Goal: Task Accomplishment & Management: Complete application form

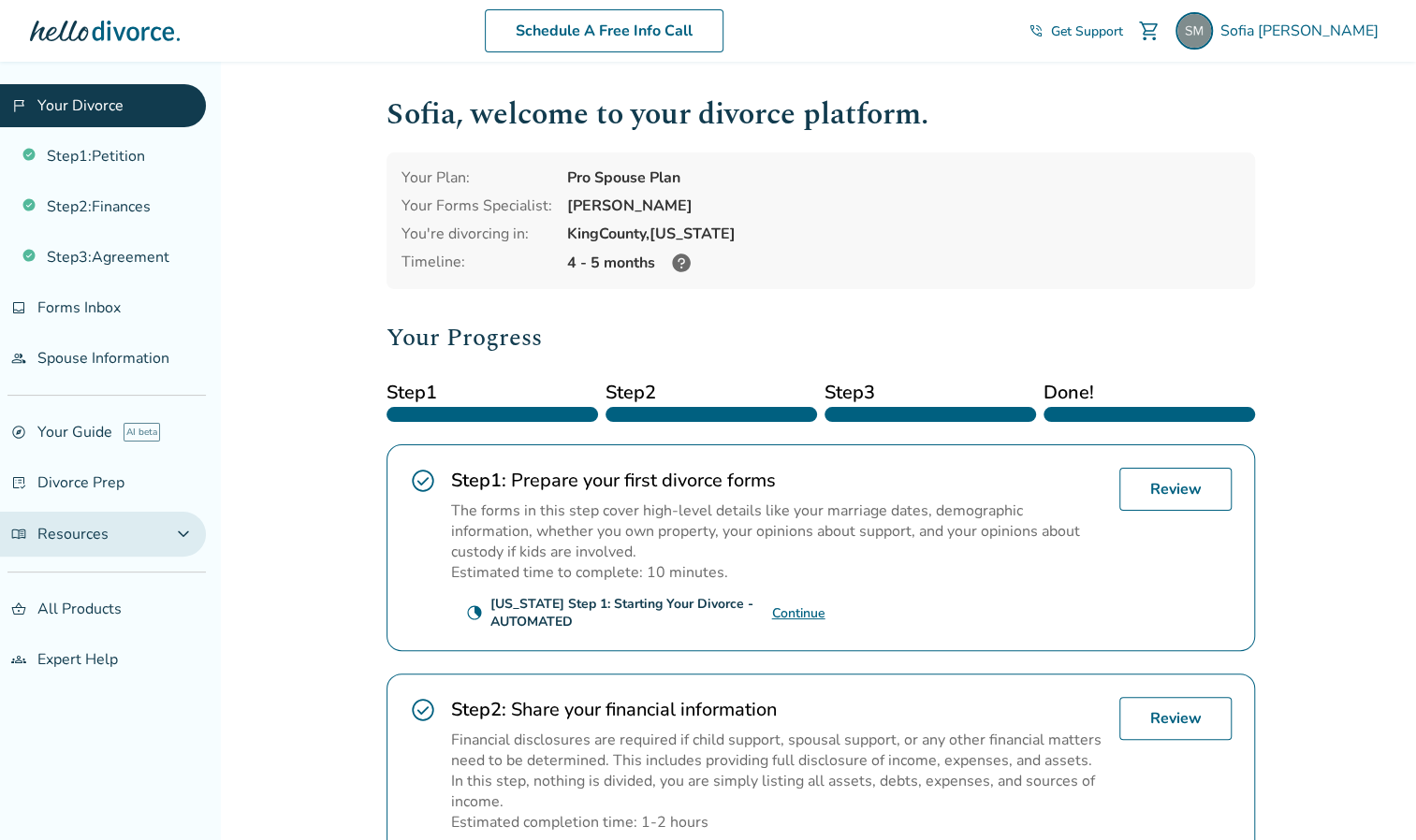
click at [88, 524] on span "menu_book Resources" at bounding box center [59, 534] width 98 height 21
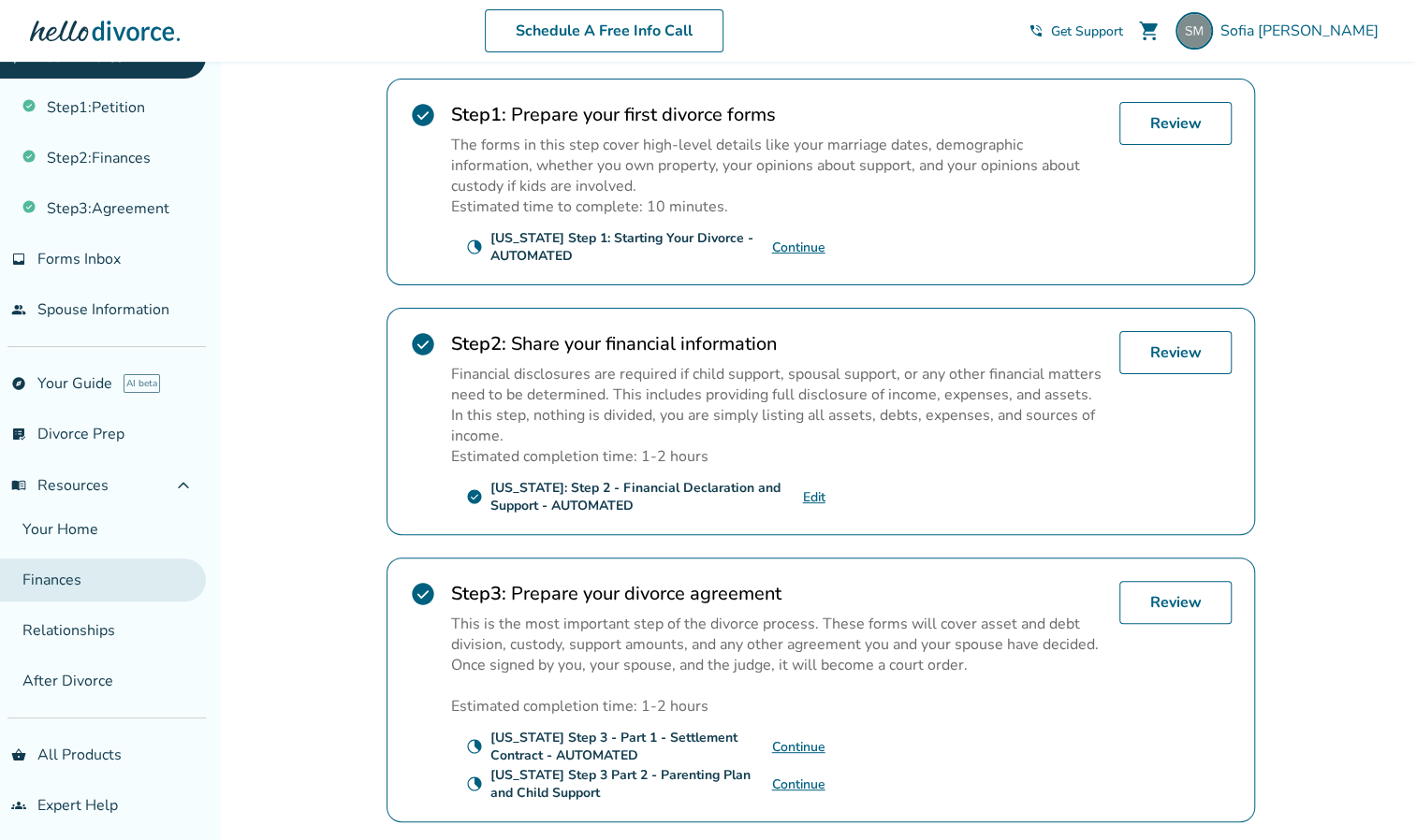
scroll to position [48, 0]
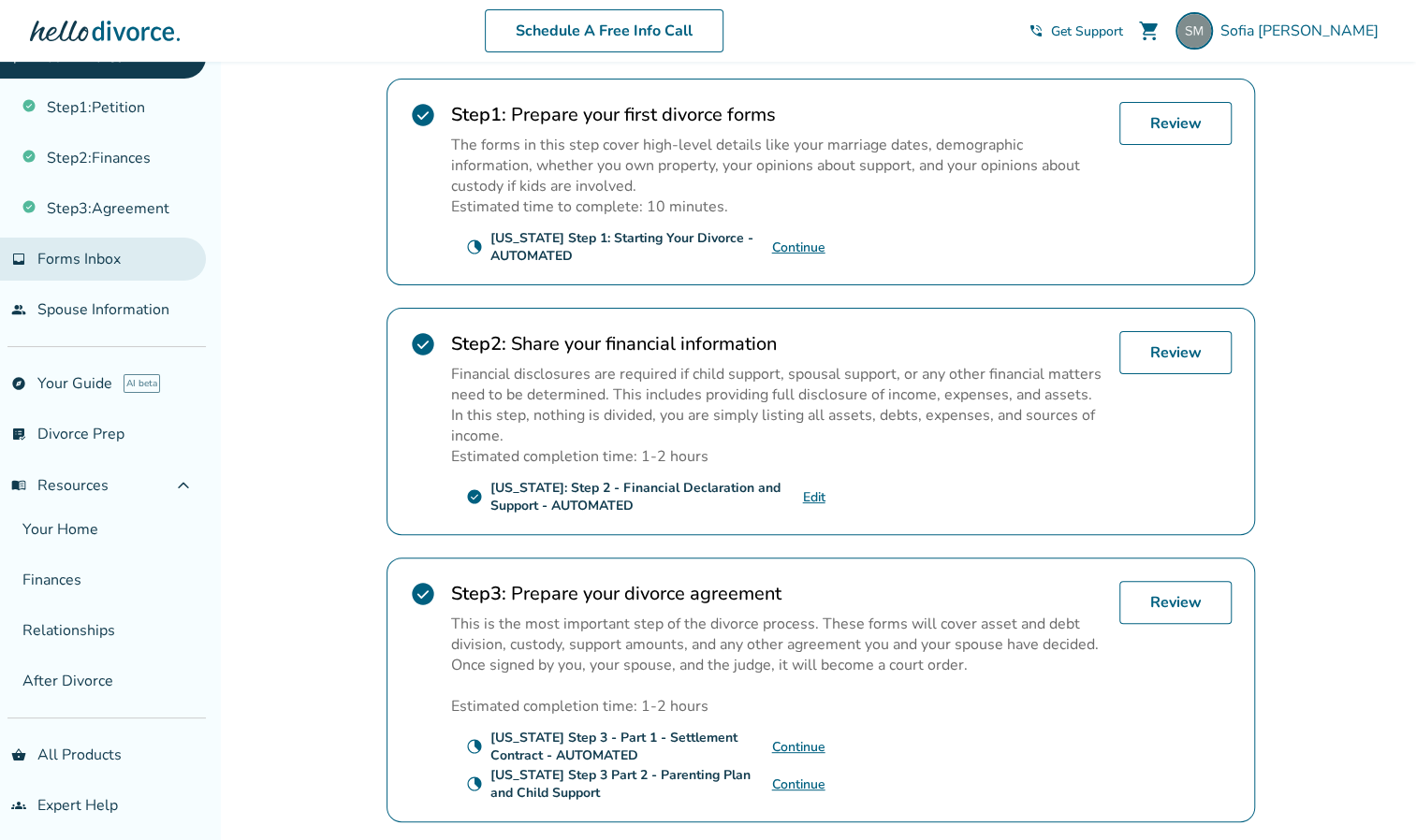
click at [95, 253] on span "Forms Inbox" at bounding box center [79, 259] width 83 height 21
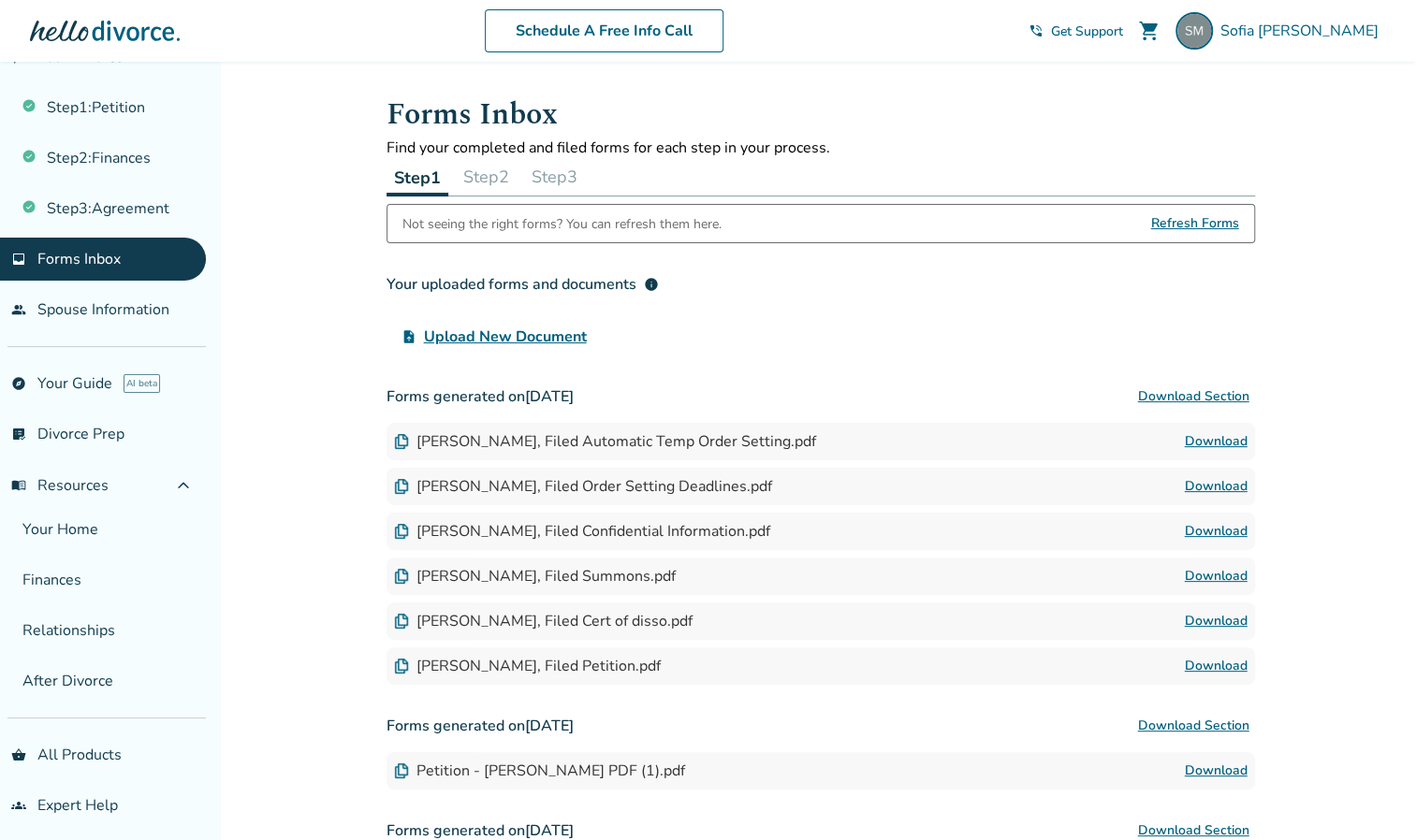
click at [496, 173] on button "Step 2" at bounding box center [486, 177] width 61 height 38
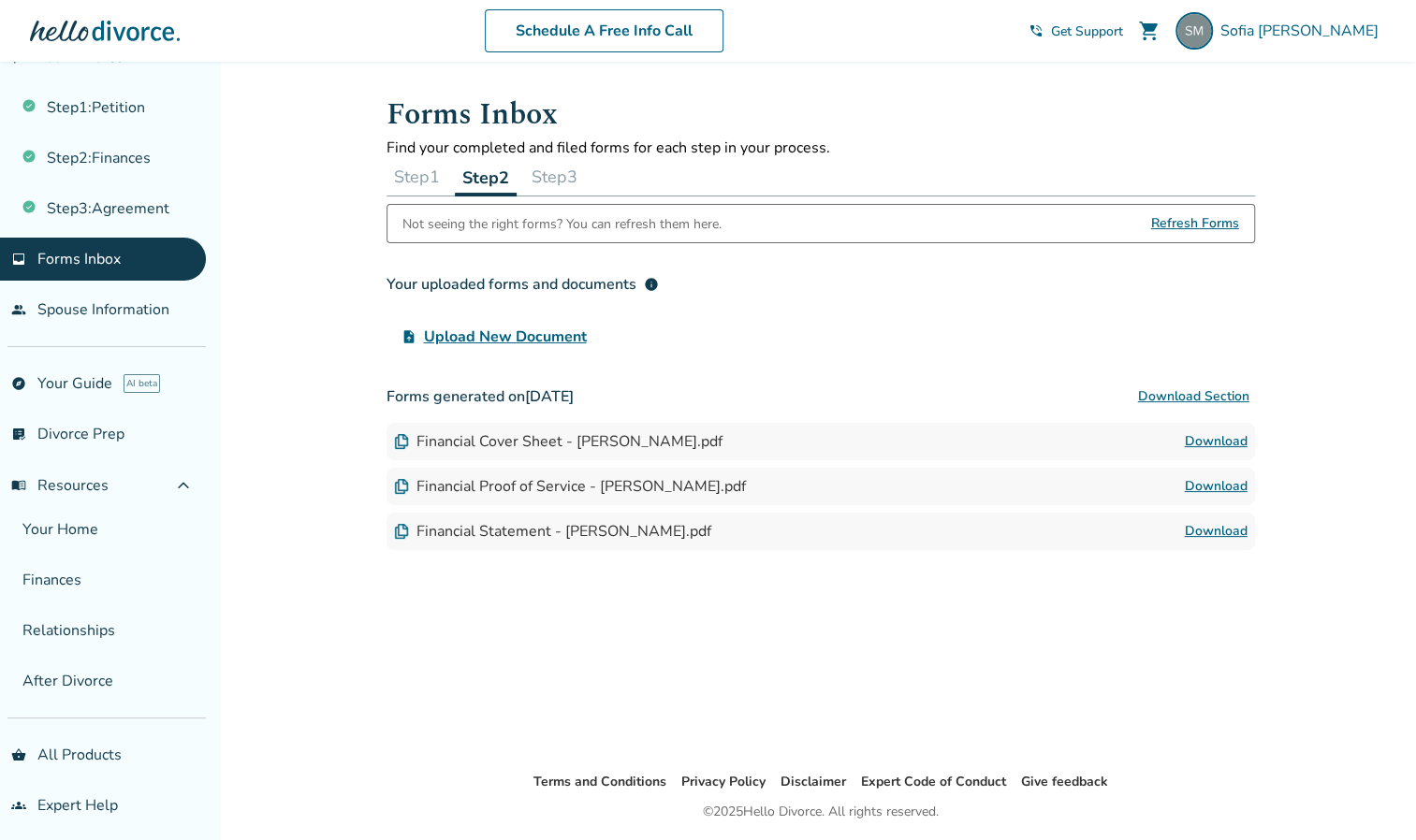
click at [417, 180] on button "Step 1" at bounding box center [417, 177] width 61 height 38
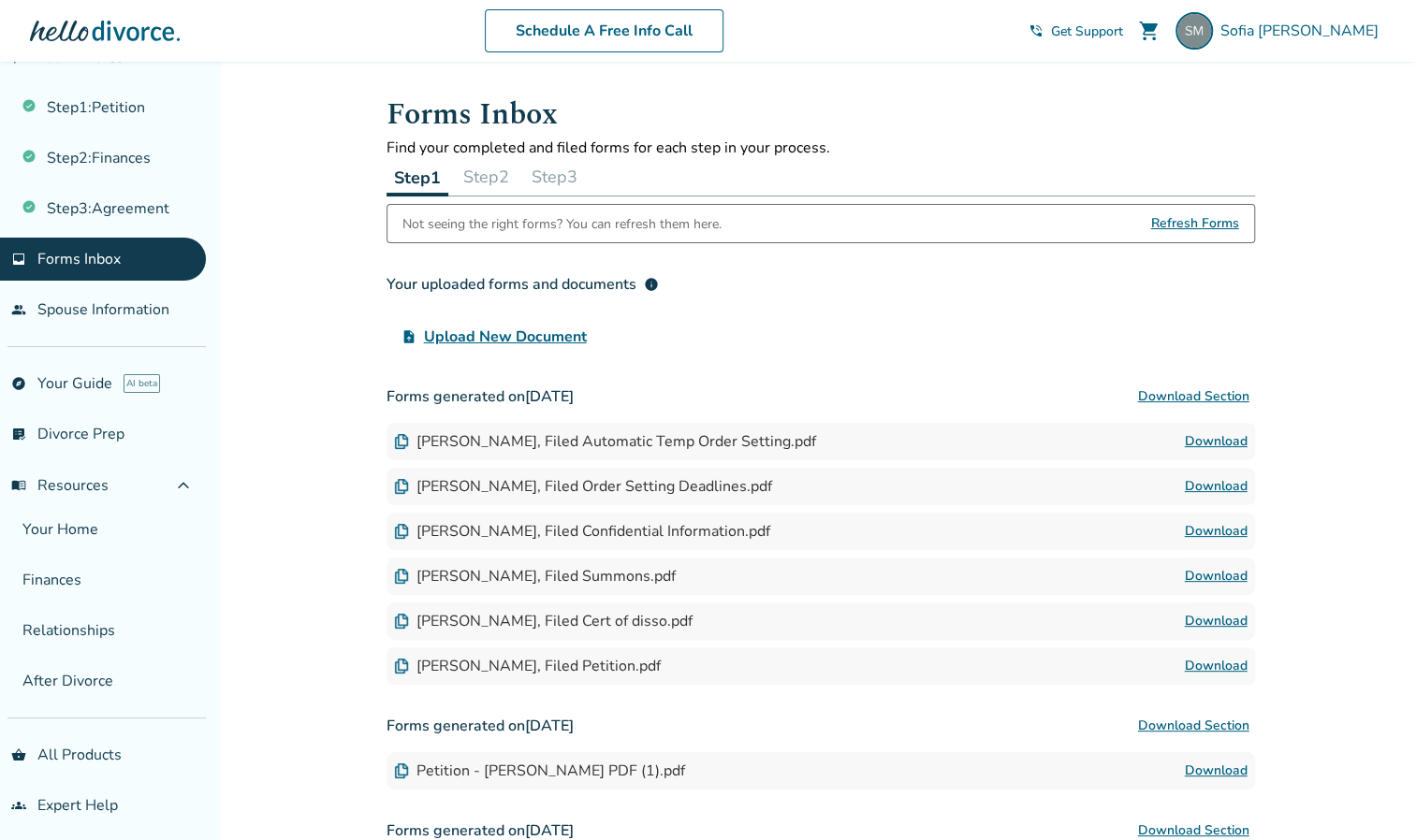
click at [548, 174] on button "Step 3" at bounding box center [555, 177] width 61 height 38
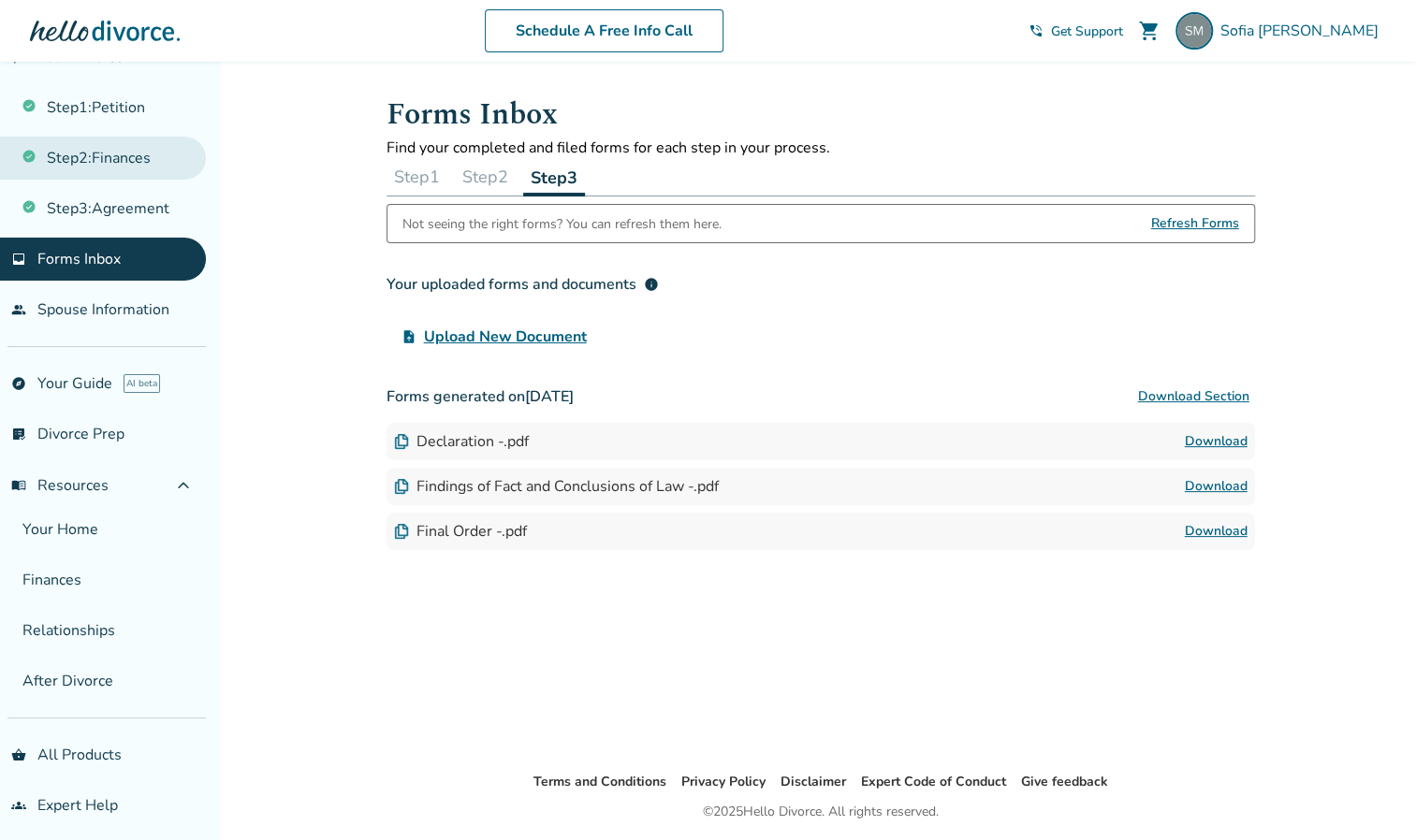
click at [144, 157] on link "Step 2 : Finances" at bounding box center [103, 158] width 205 height 43
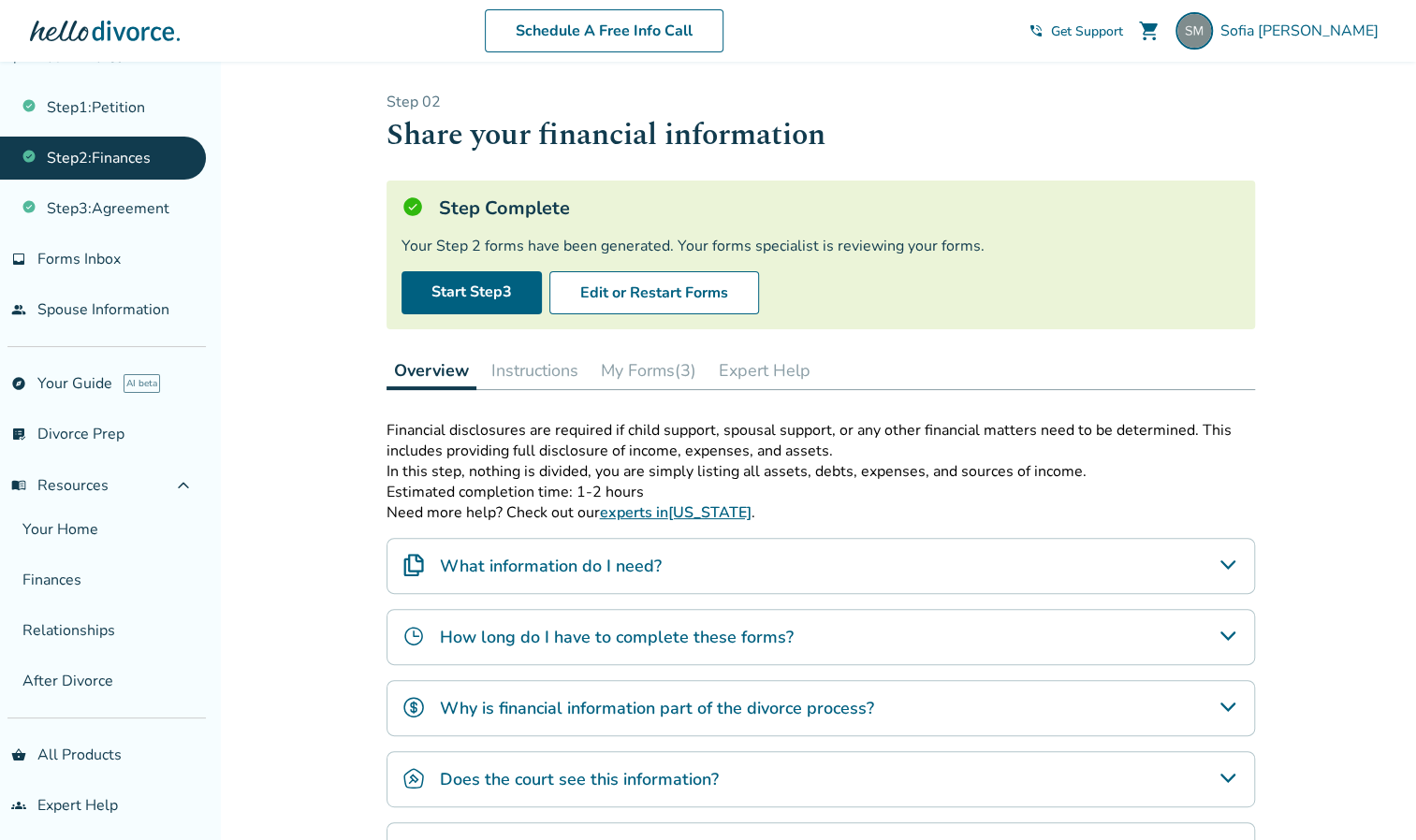
click at [664, 367] on button "My Forms (3)" at bounding box center [649, 370] width 111 height 38
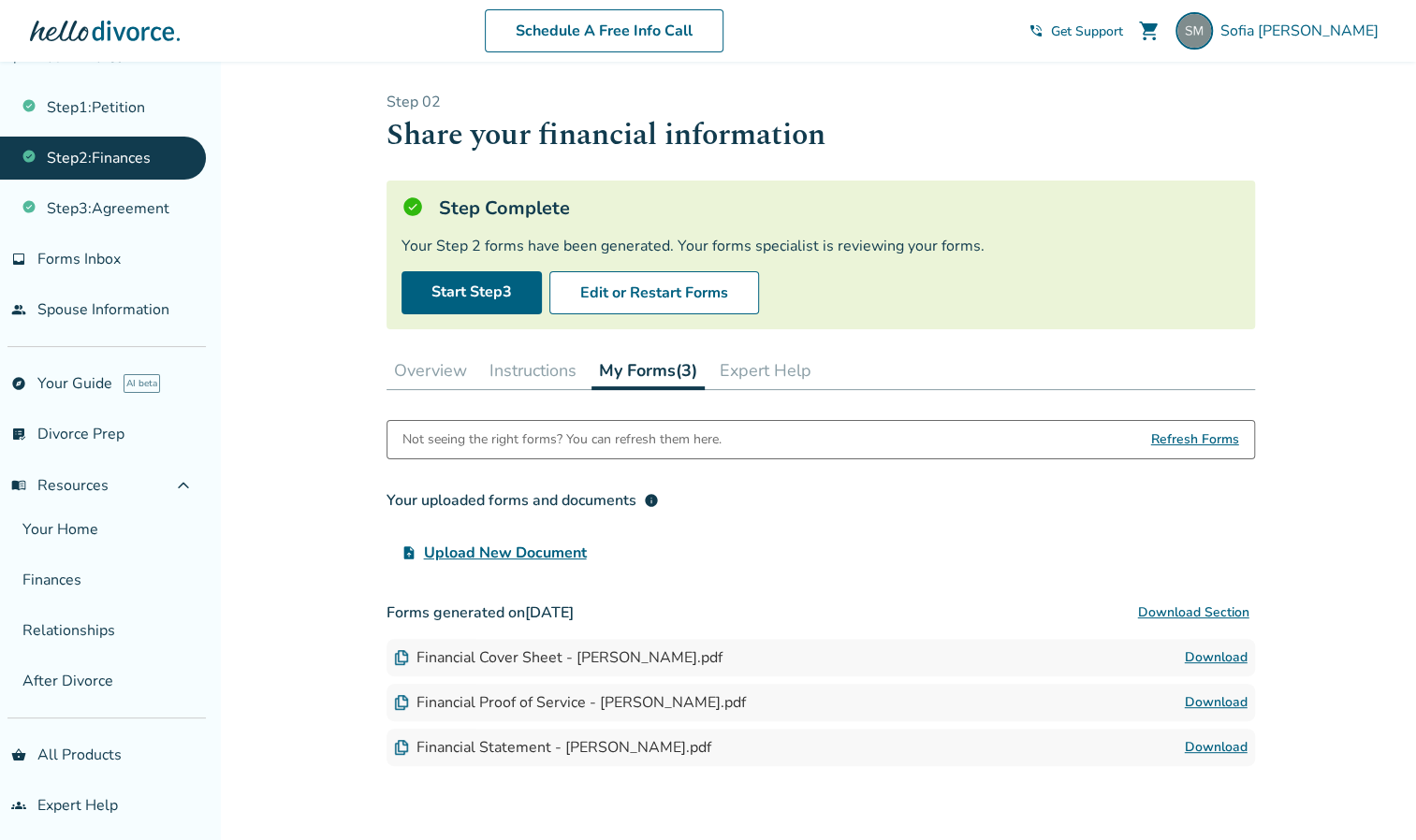
click at [650, 496] on span "info" at bounding box center [651, 499] width 15 height 15
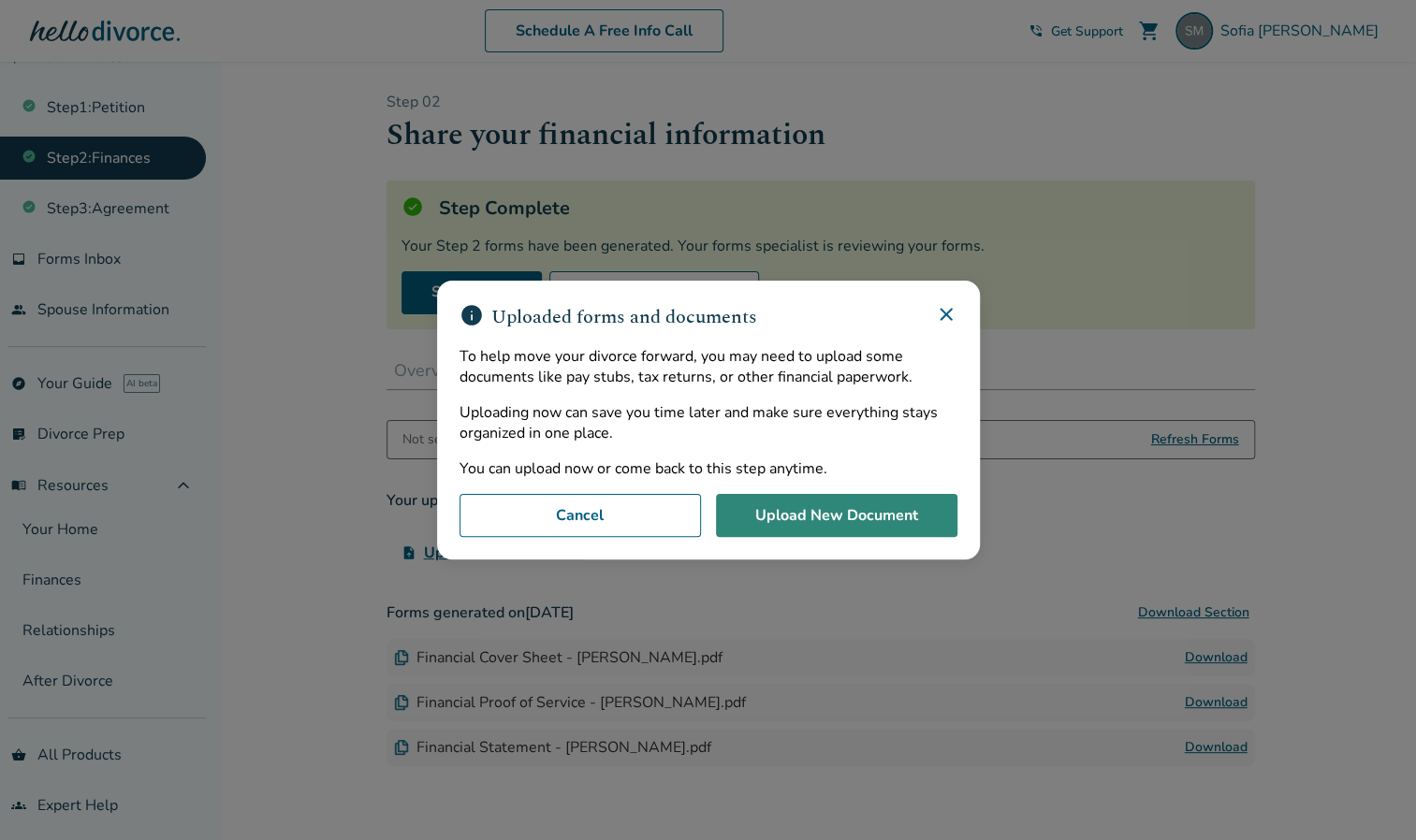
click at [818, 507] on button "Upload New Document" at bounding box center [836, 515] width 241 height 43
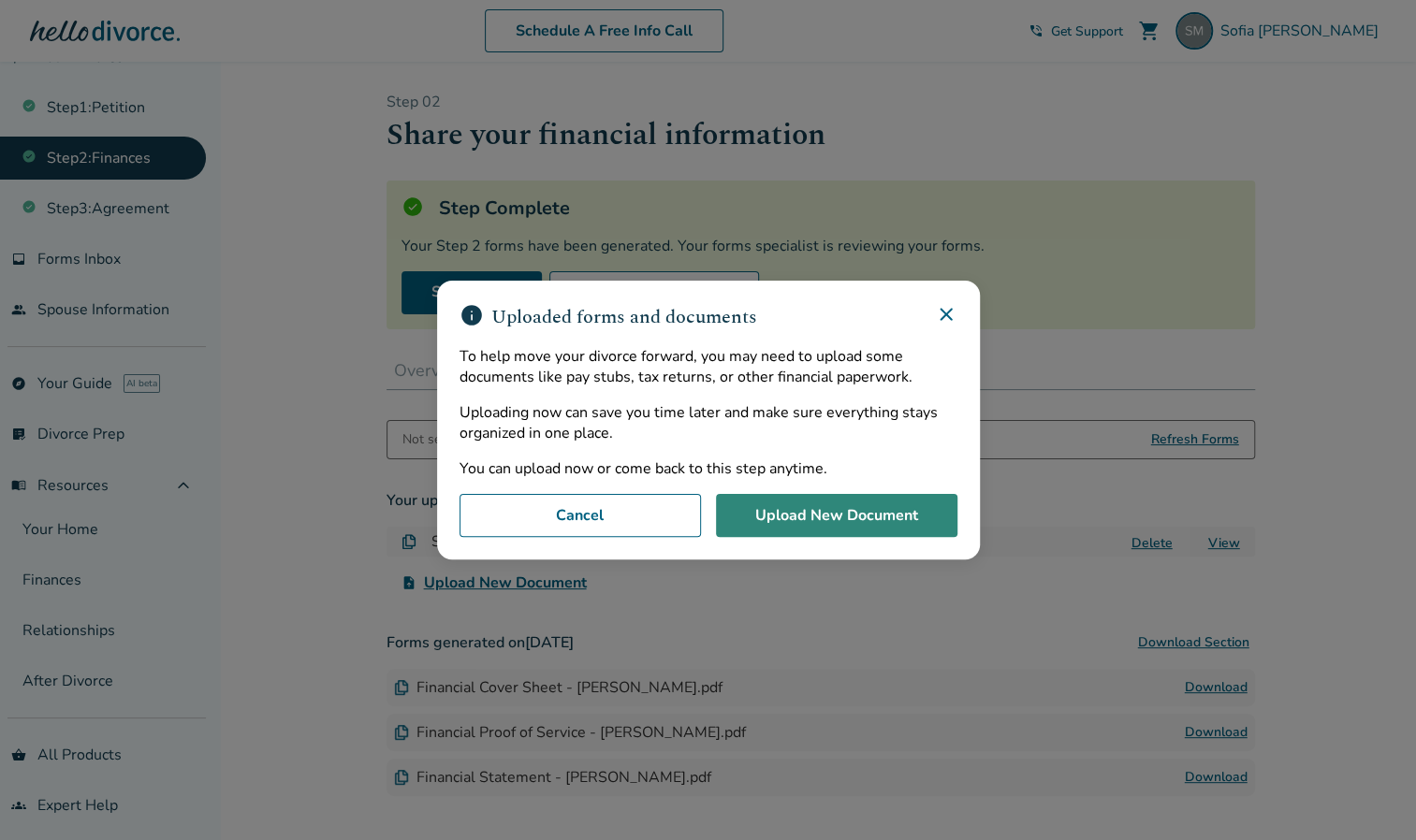
click at [787, 522] on button "Upload New Document" at bounding box center [836, 515] width 241 height 43
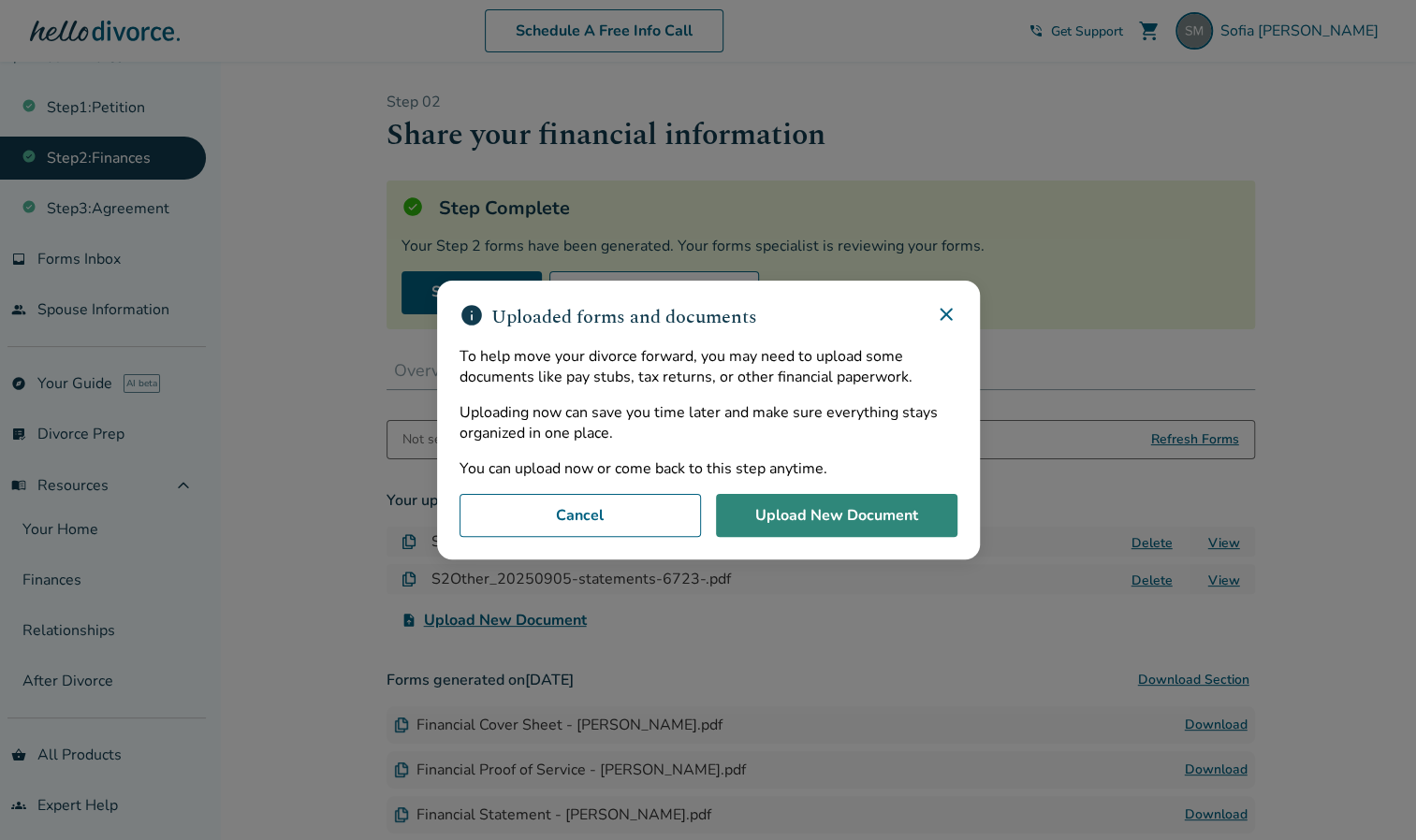
click at [779, 521] on button "Upload New Document" at bounding box center [836, 515] width 241 height 43
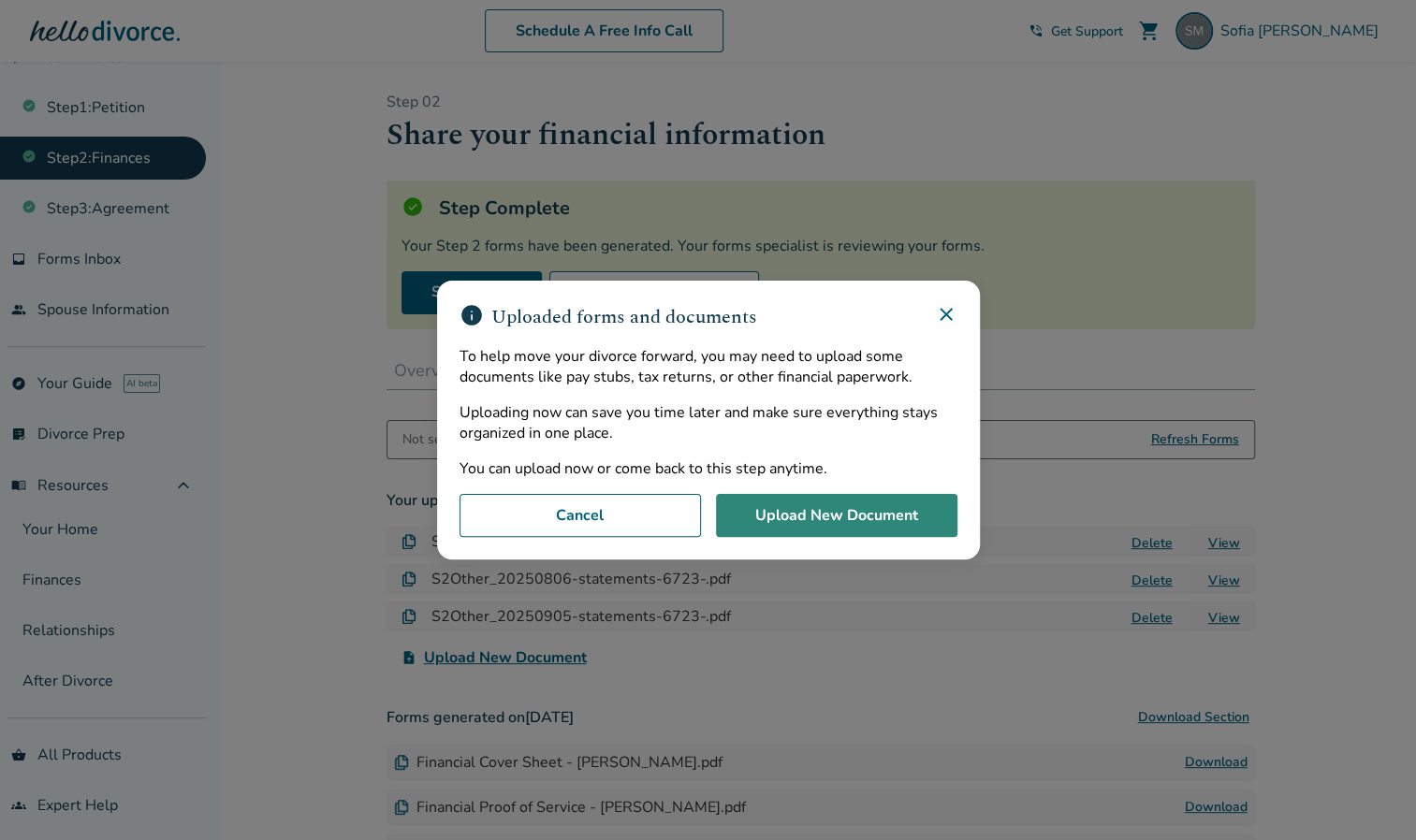
click at [765, 515] on button "Upload New Document" at bounding box center [836, 515] width 241 height 43
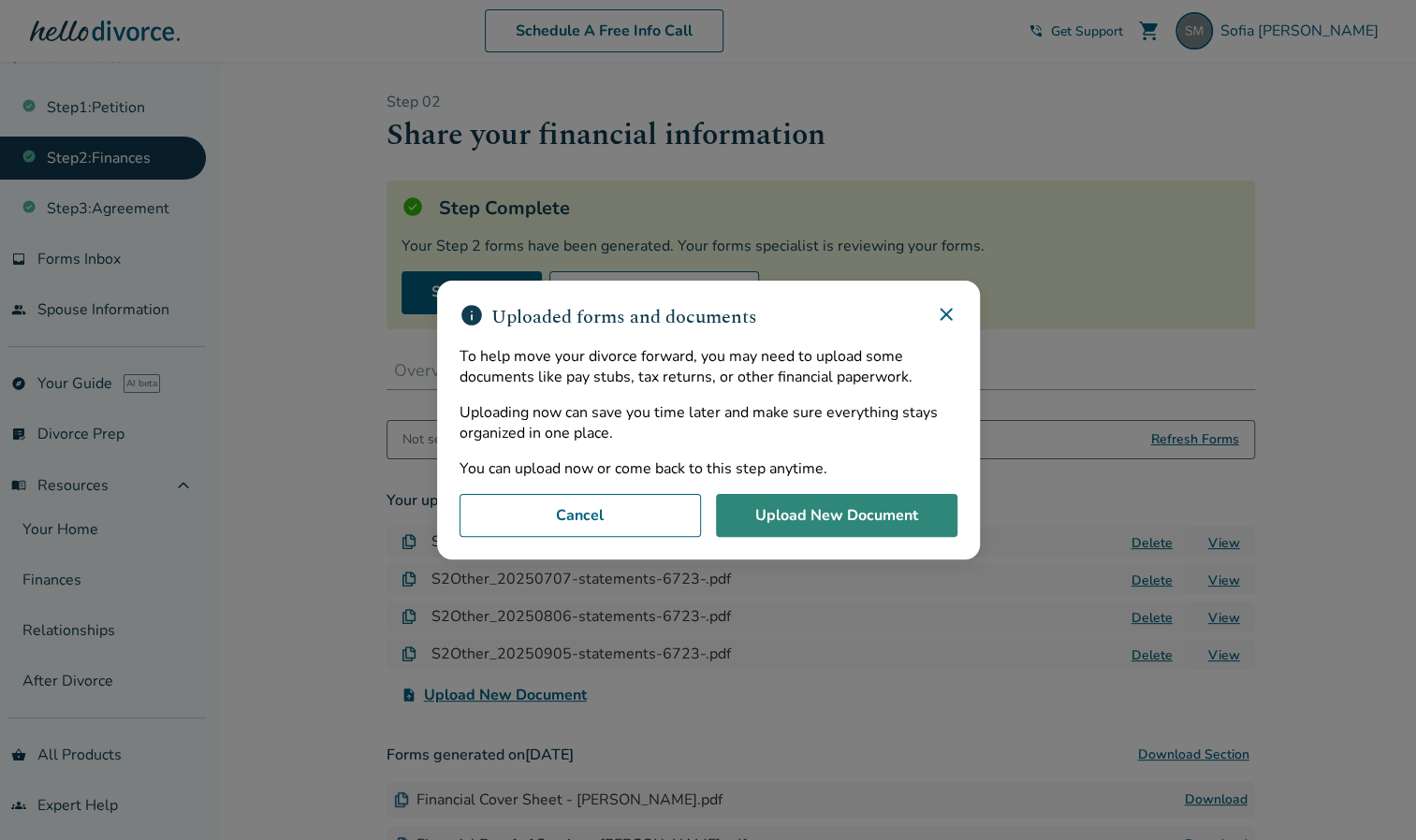
click at [791, 510] on button "Upload New Document" at bounding box center [836, 515] width 241 height 43
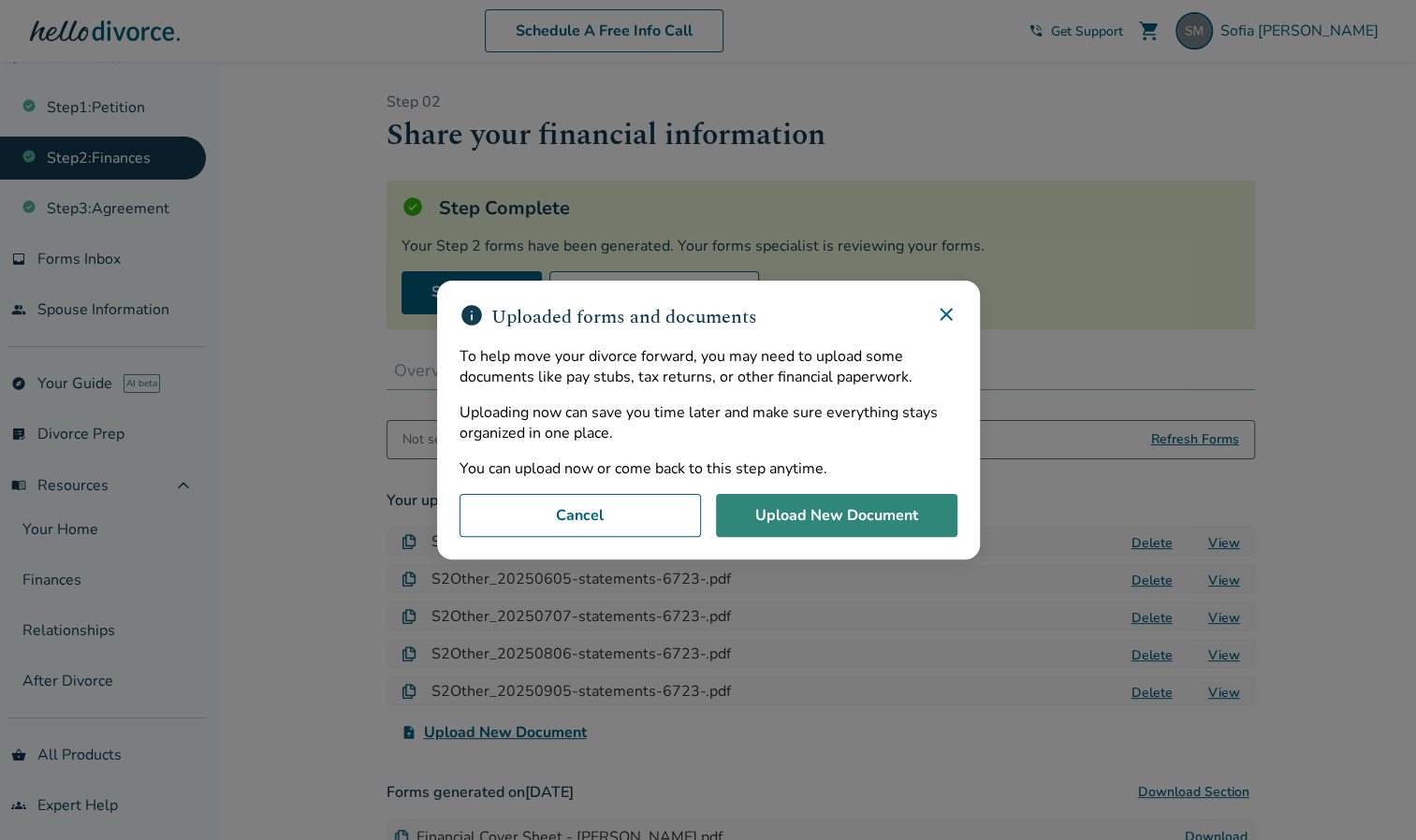
click at [867, 515] on button "Upload New Document" at bounding box center [836, 515] width 241 height 43
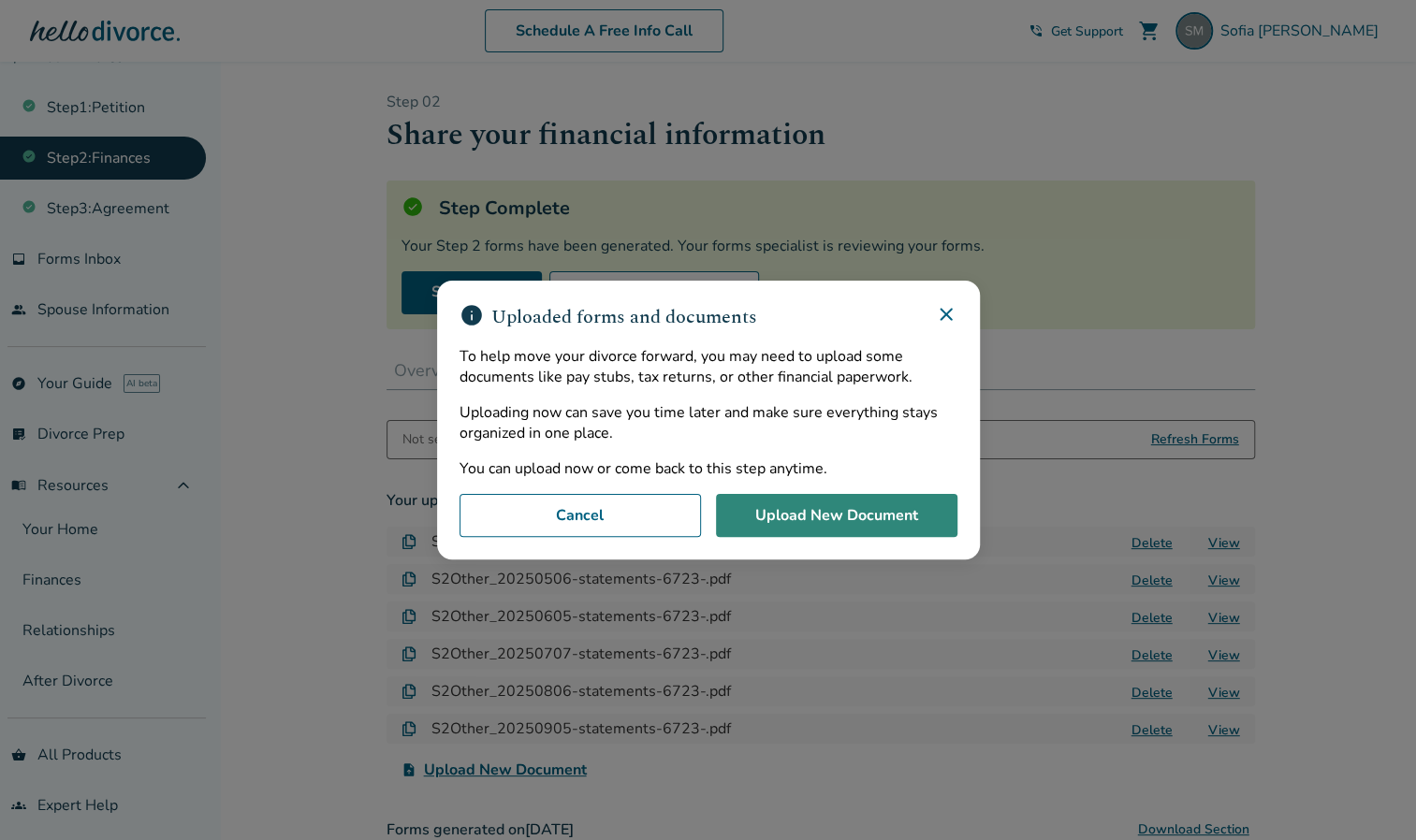
click at [825, 521] on button "Upload New Document" at bounding box center [836, 515] width 241 height 43
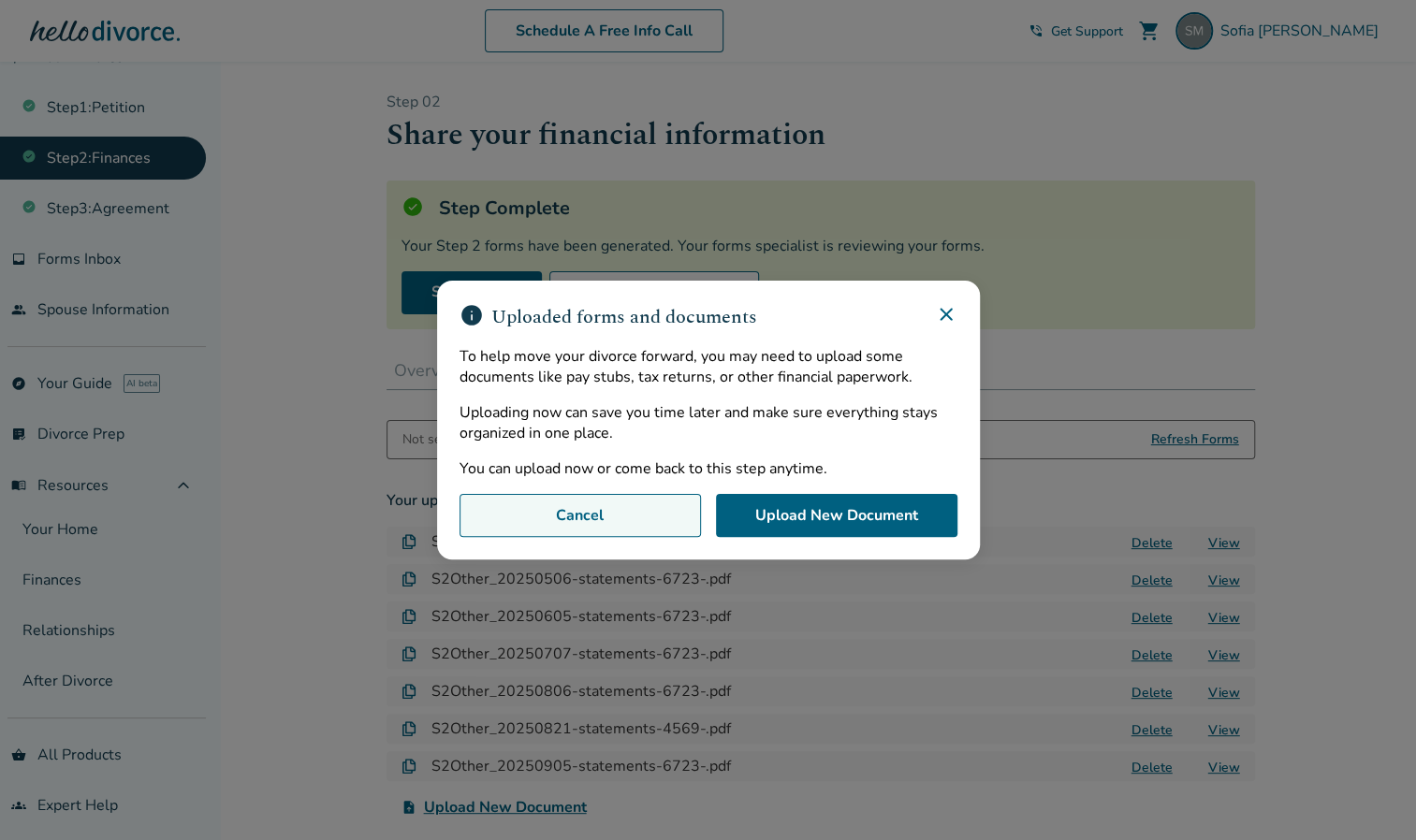
click at [669, 516] on button "Cancel" at bounding box center [580, 515] width 241 height 43
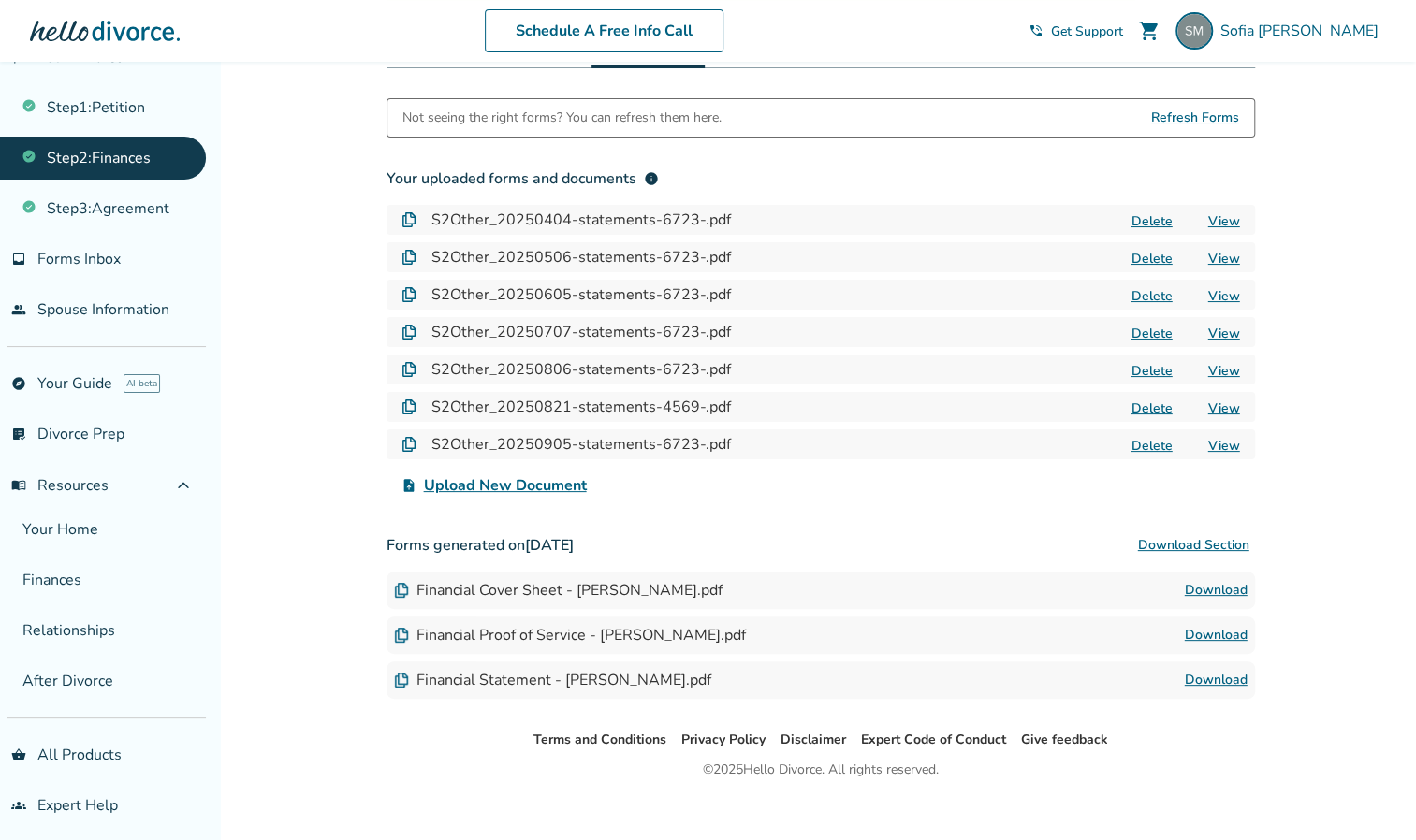
scroll to position [324, 0]
